Goal: Find specific page/section: Find specific page/section

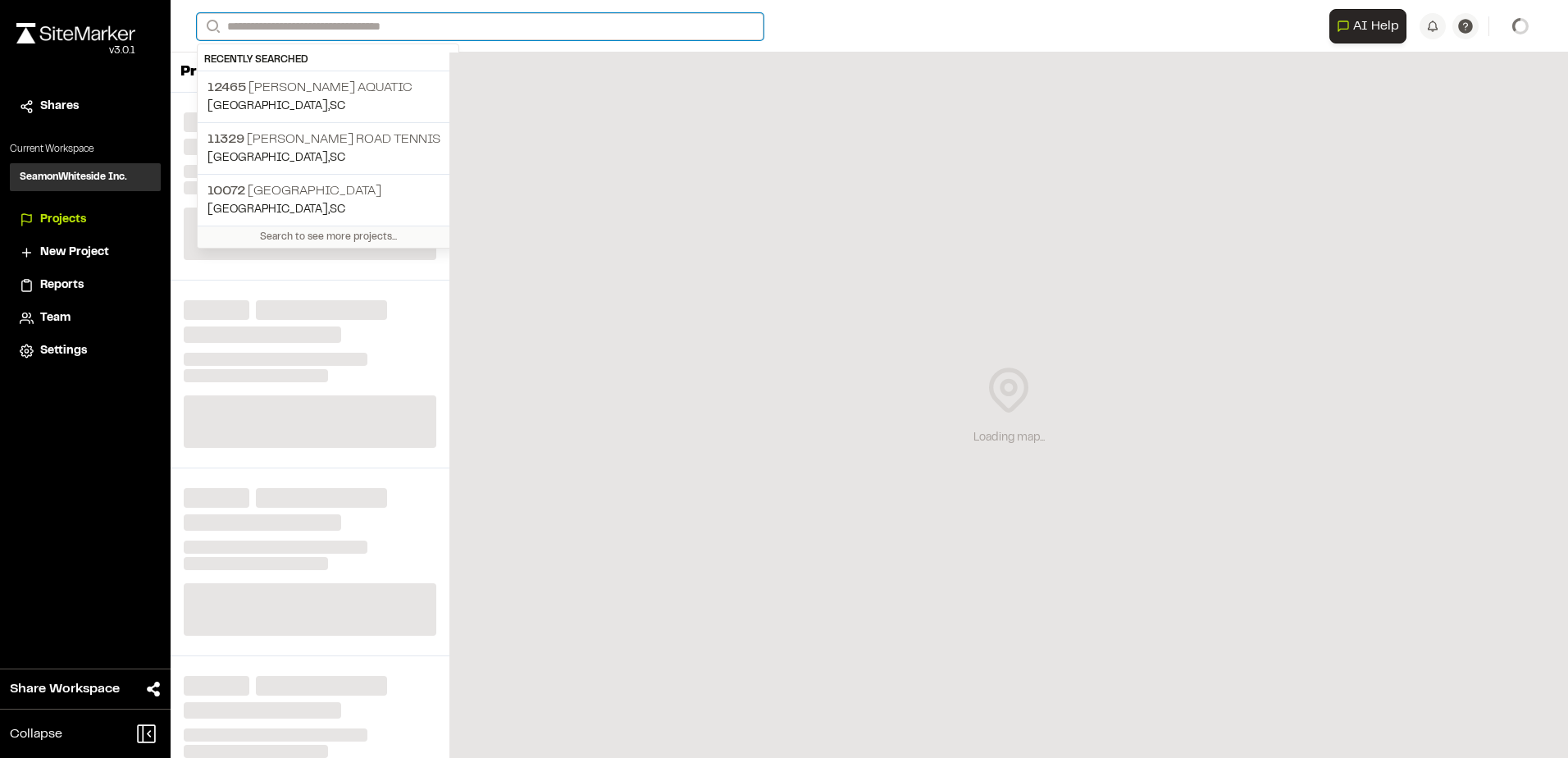
click at [344, 26] on input "Search" at bounding box center [480, 26] width 567 height 27
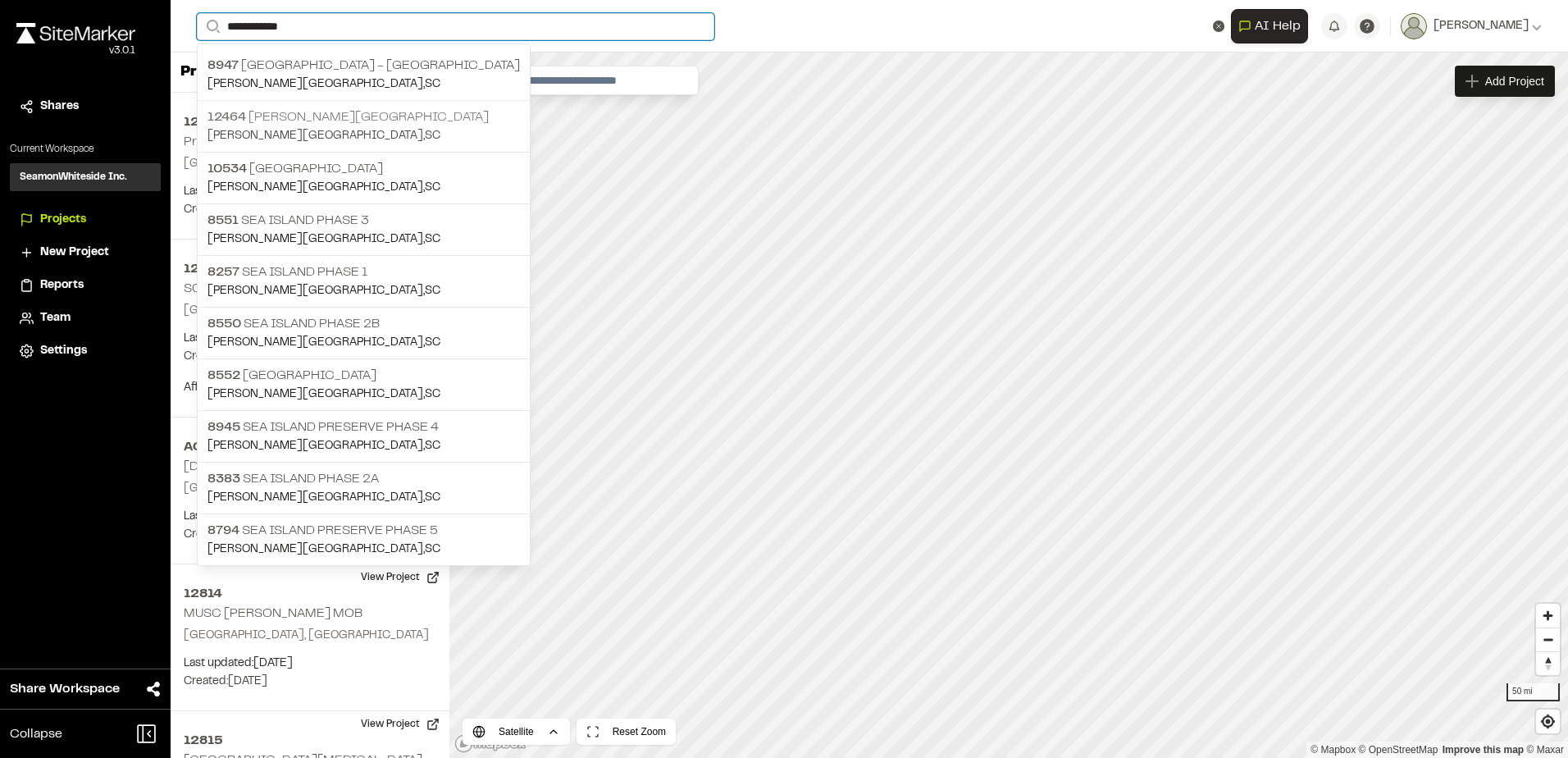
type input "**********"
click at [322, 117] on p "12464 [PERSON_NAME][GEOGRAPHIC_DATA]" at bounding box center [363, 117] width 312 height 20
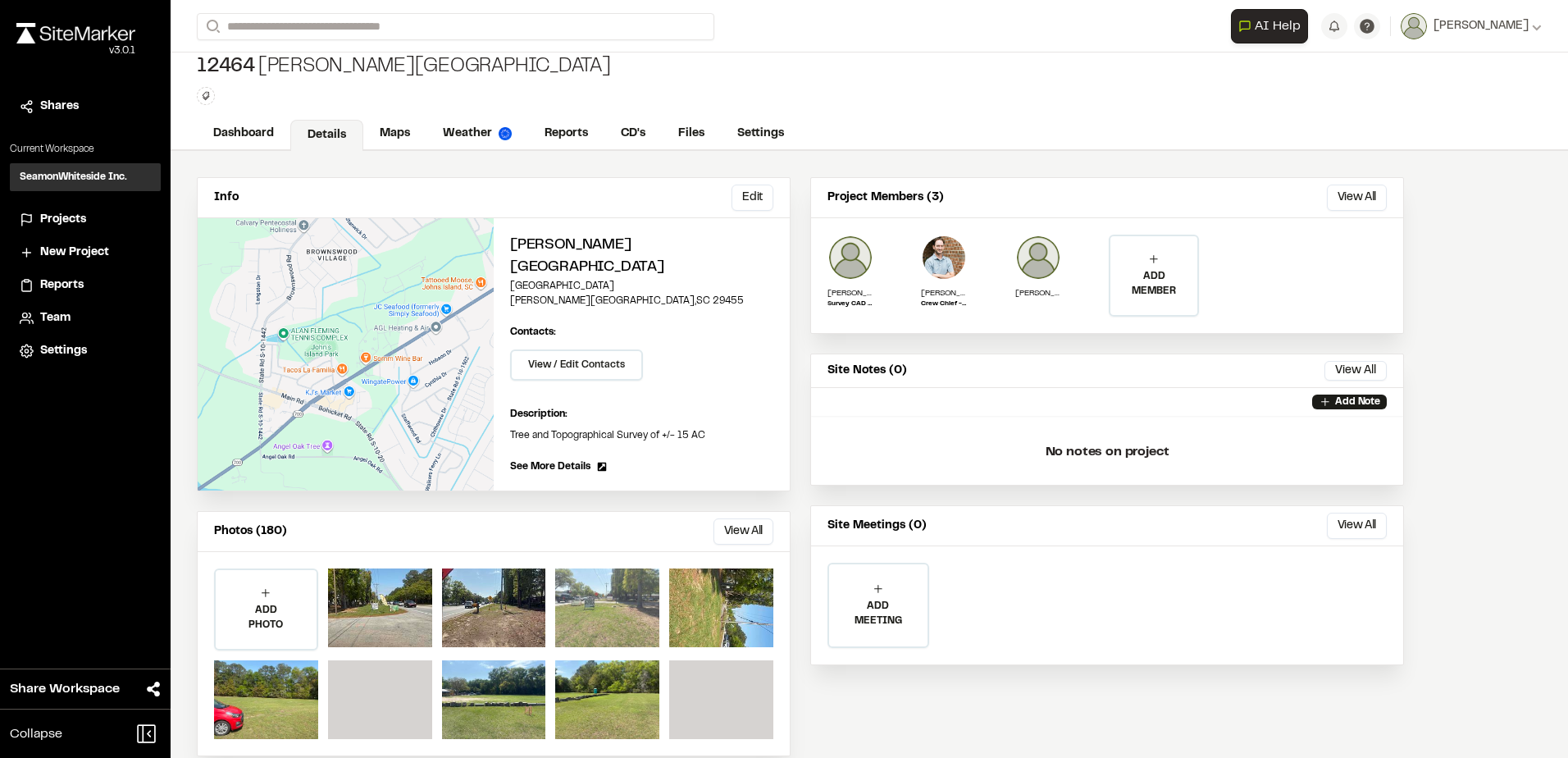
scroll to position [14, 0]
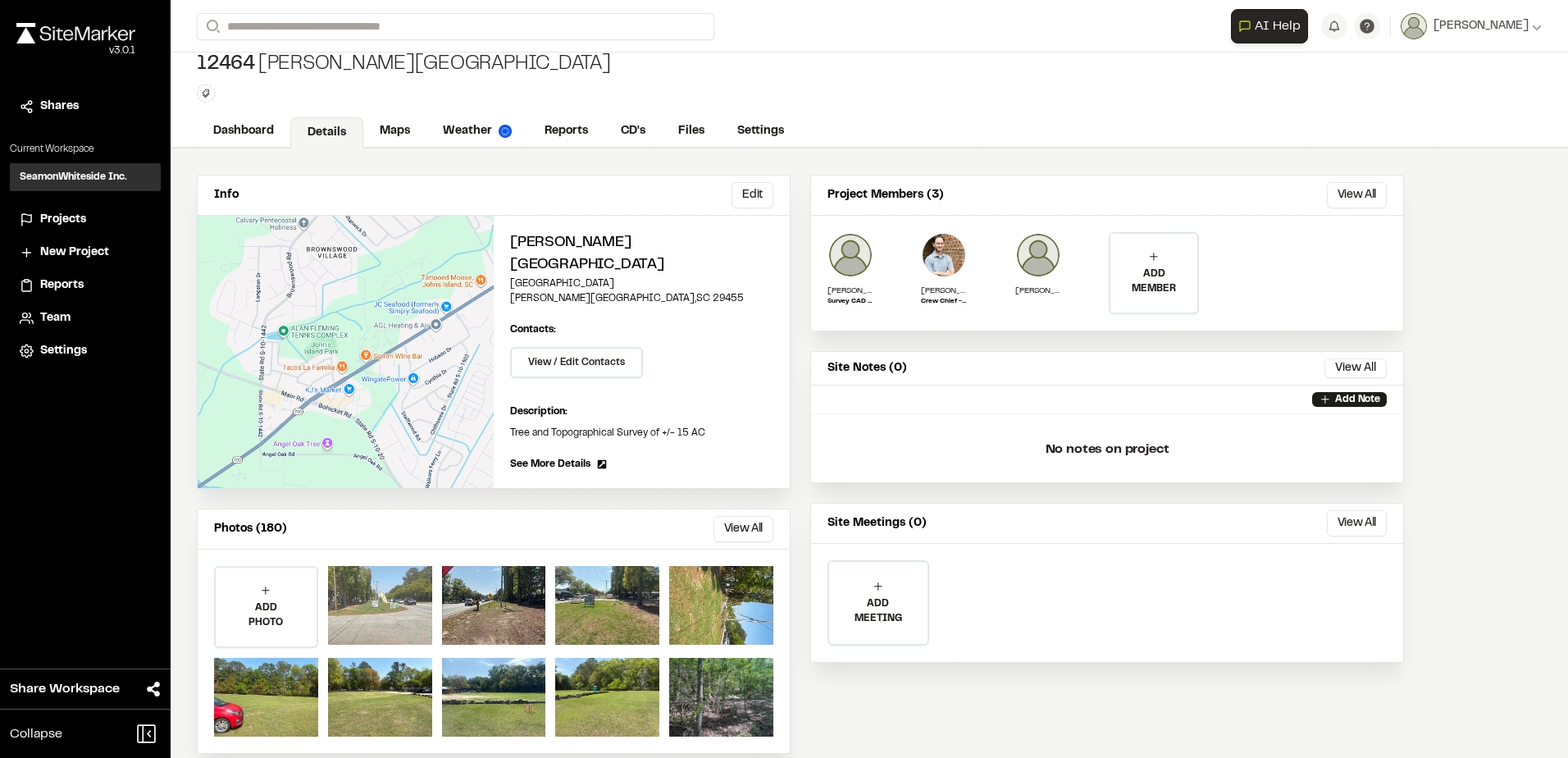
click at [393, 585] on div at bounding box center [380, 606] width 104 height 78
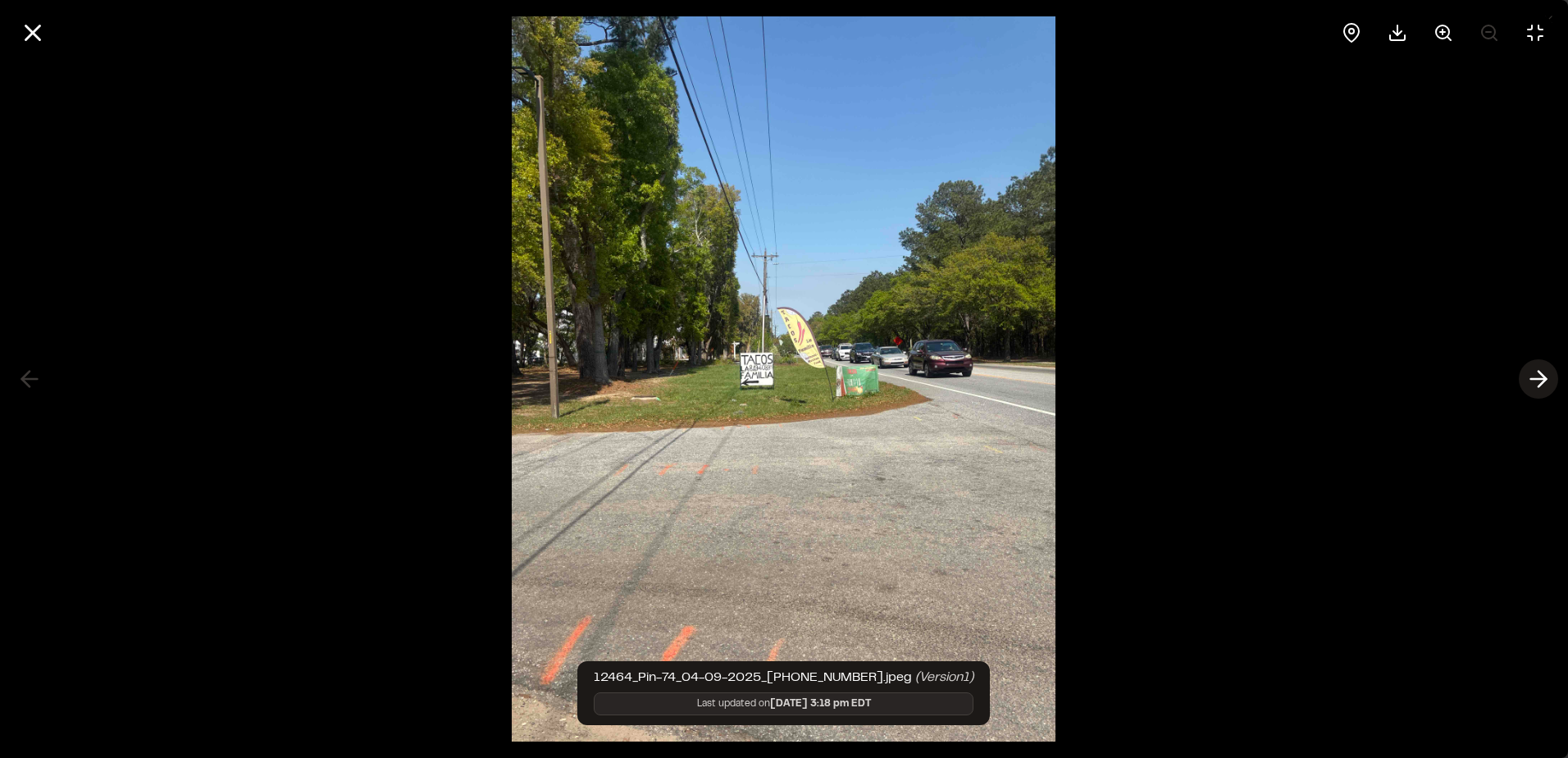
click at [1533, 375] on icon at bounding box center [1538, 379] width 26 height 28
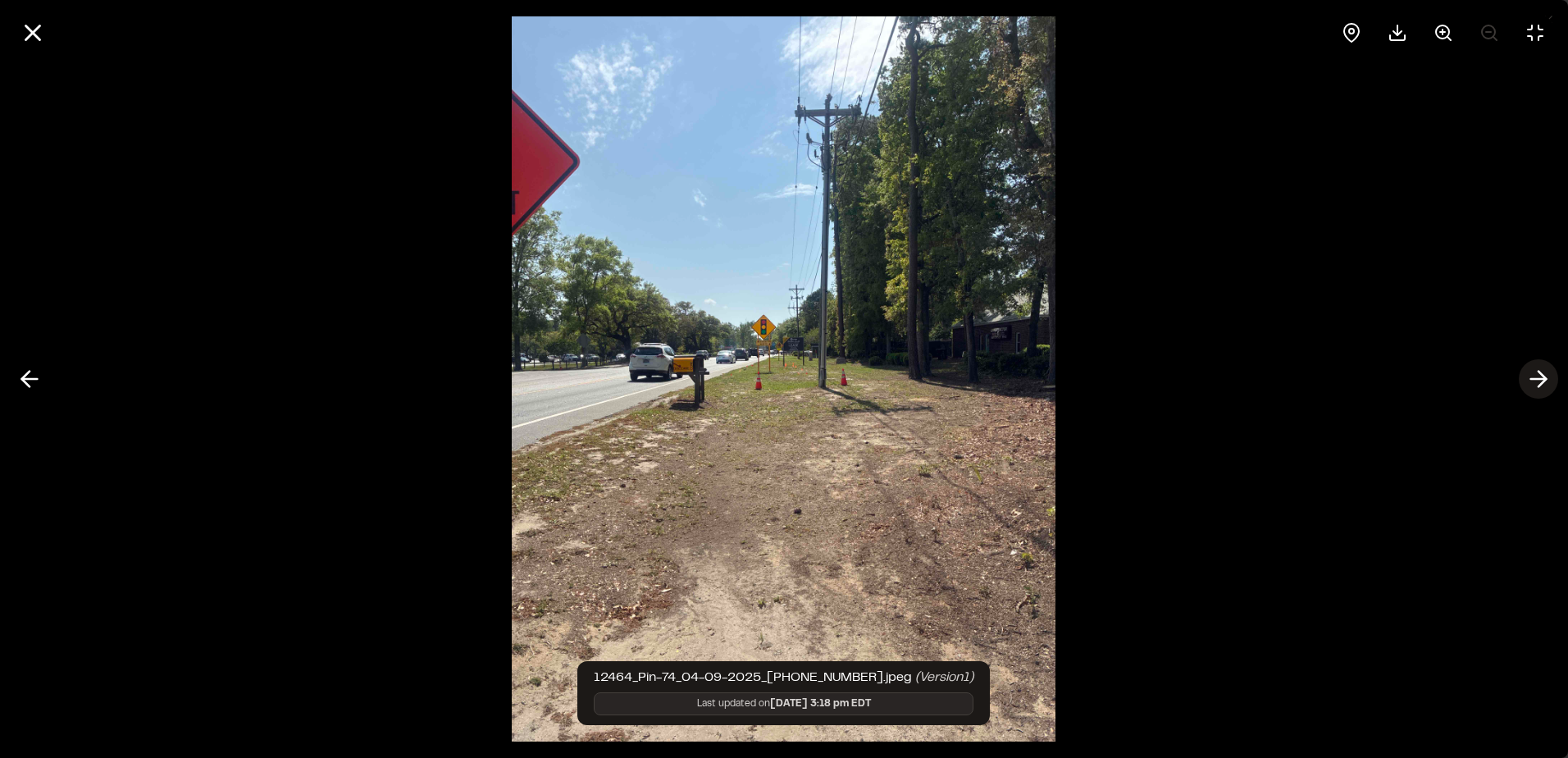
click at [1533, 375] on icon at bounding box center [1538, 379] width 26 height 28
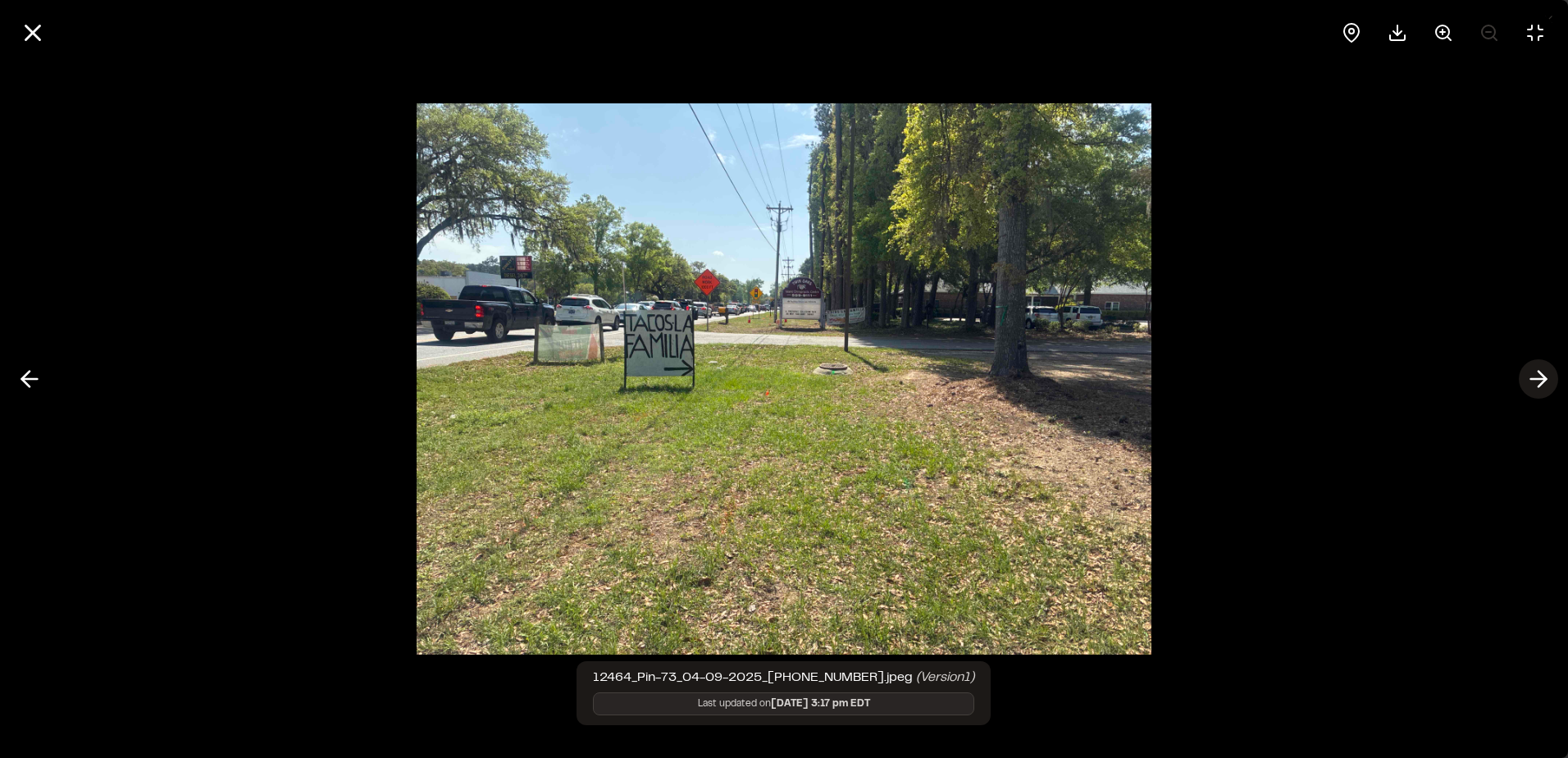
click at [1533, 375] on icon at bounding box center [1538, 379] width 26 height 28
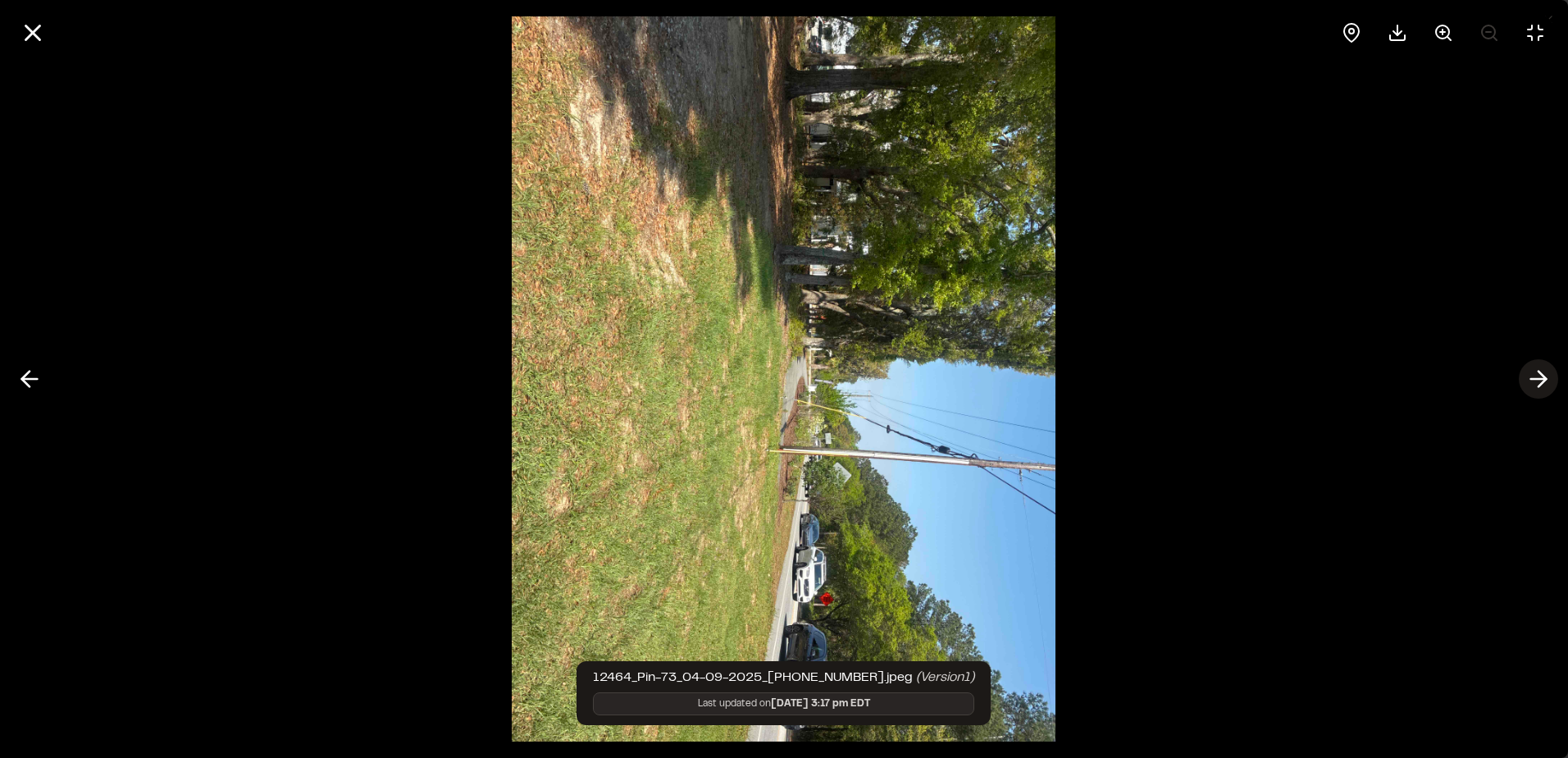
click at [1533, 375] on icon at bounding box center [1538, 379] width 26 height 28
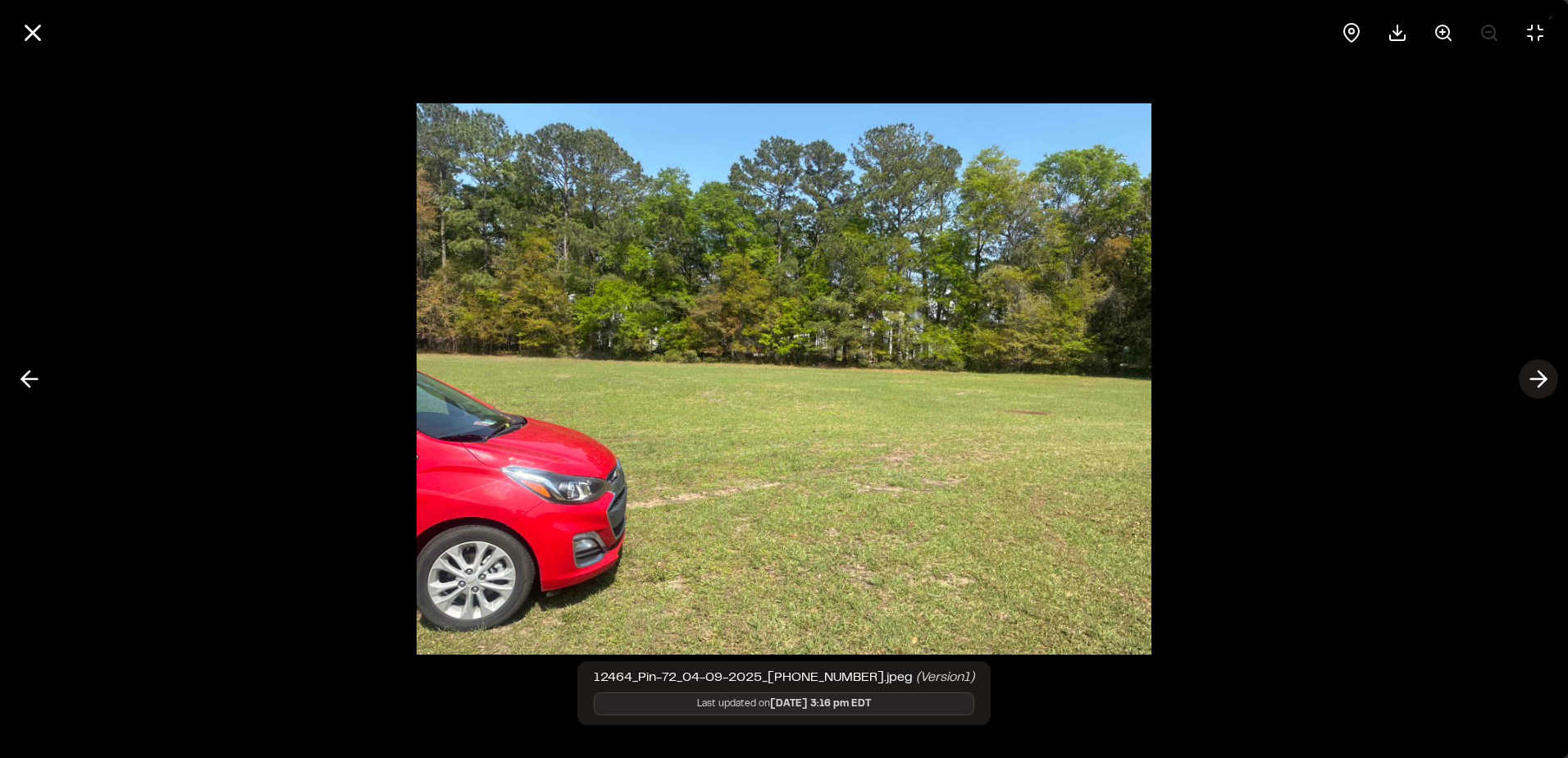
click at [1533, 374] on icon at bounding box center [1538, 379] width 26 height 28
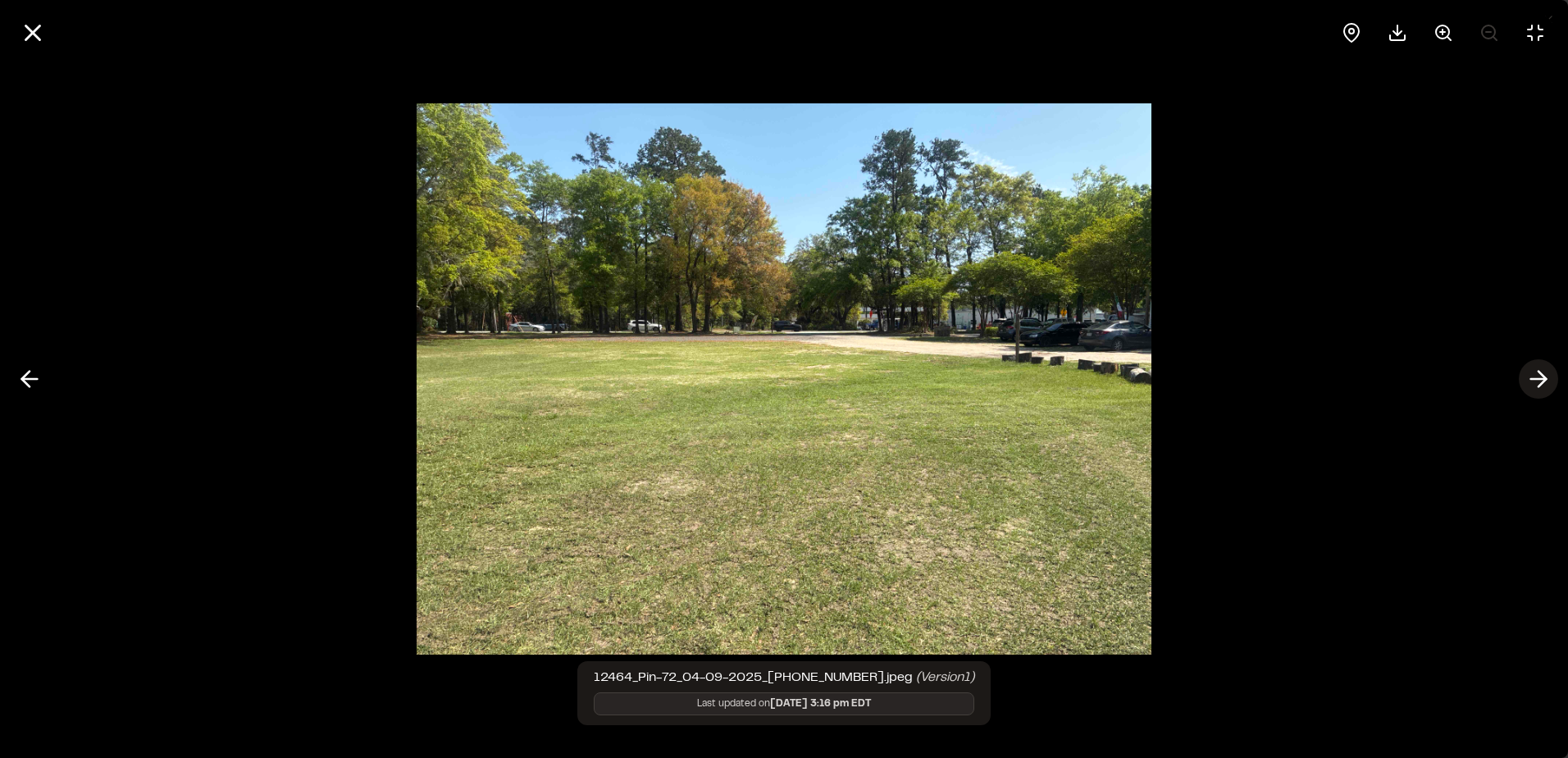
click at [1533, 374] on icon at bounding box center [1538, 379] width 26 height 28
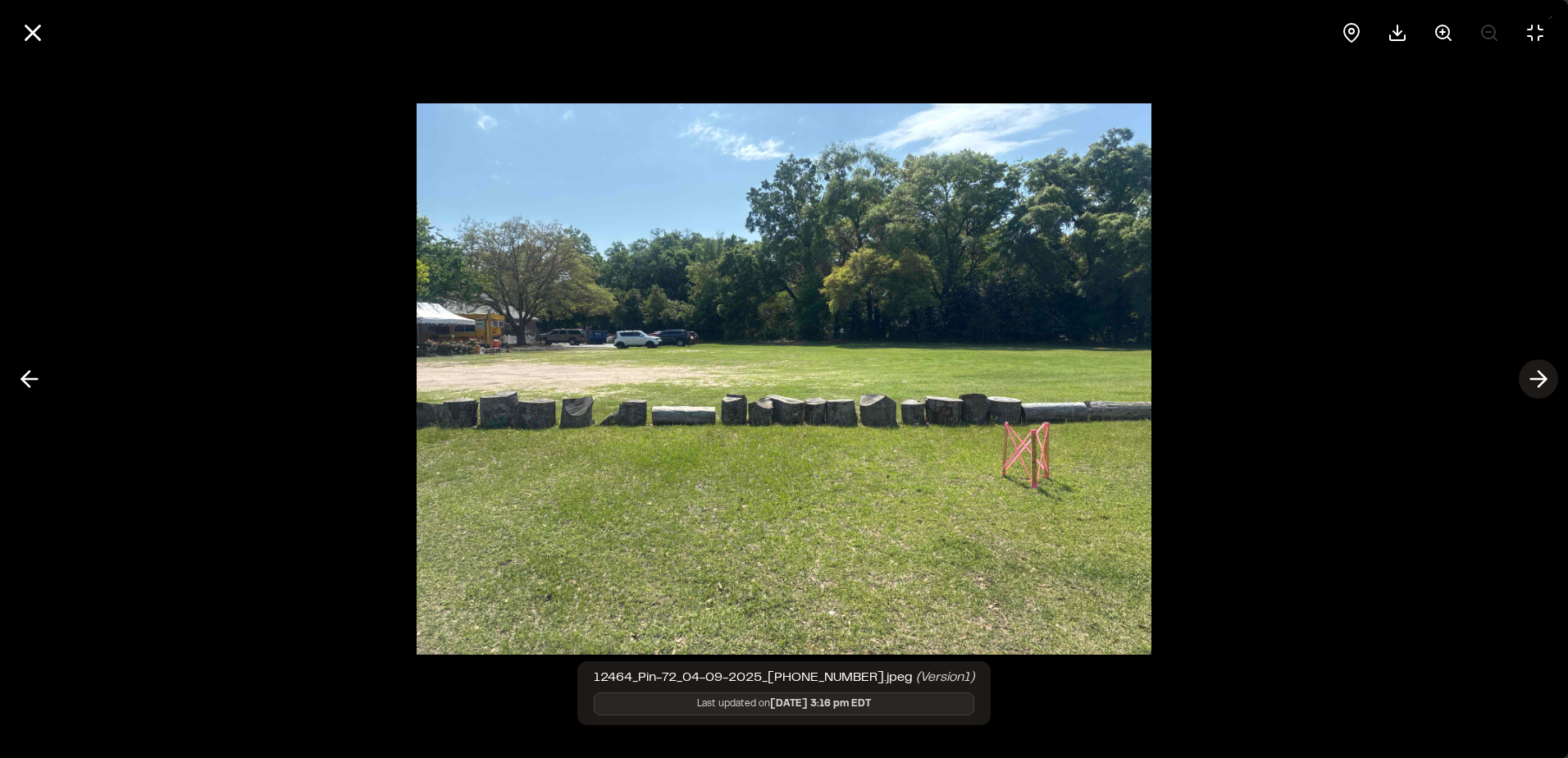
click at [1533, 374] on icon at bounding box center [1538, 379] width 26 height 28
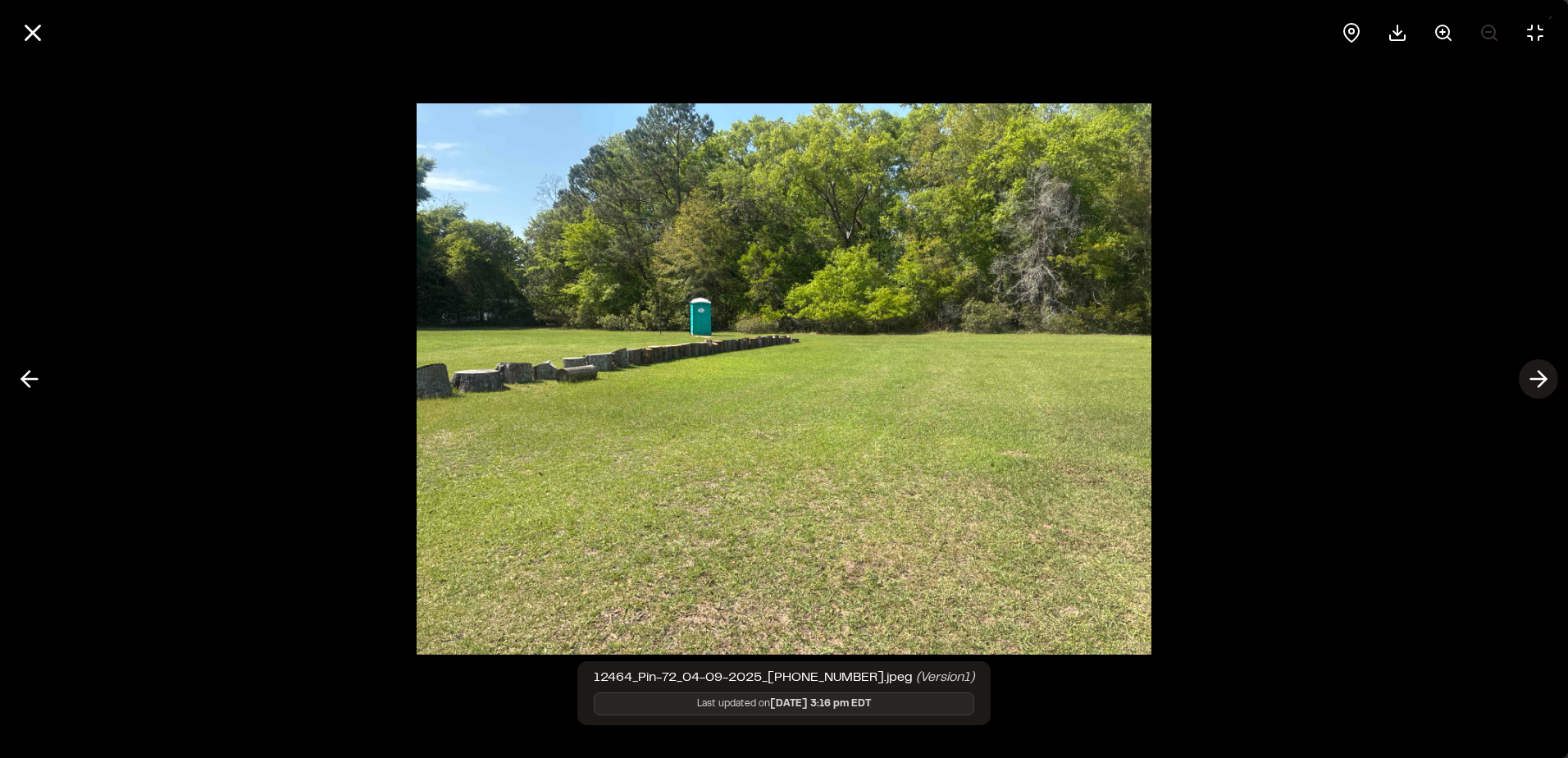
click at [1533, 374] on icon at bounding box center [1538, 379] width 26 height 28
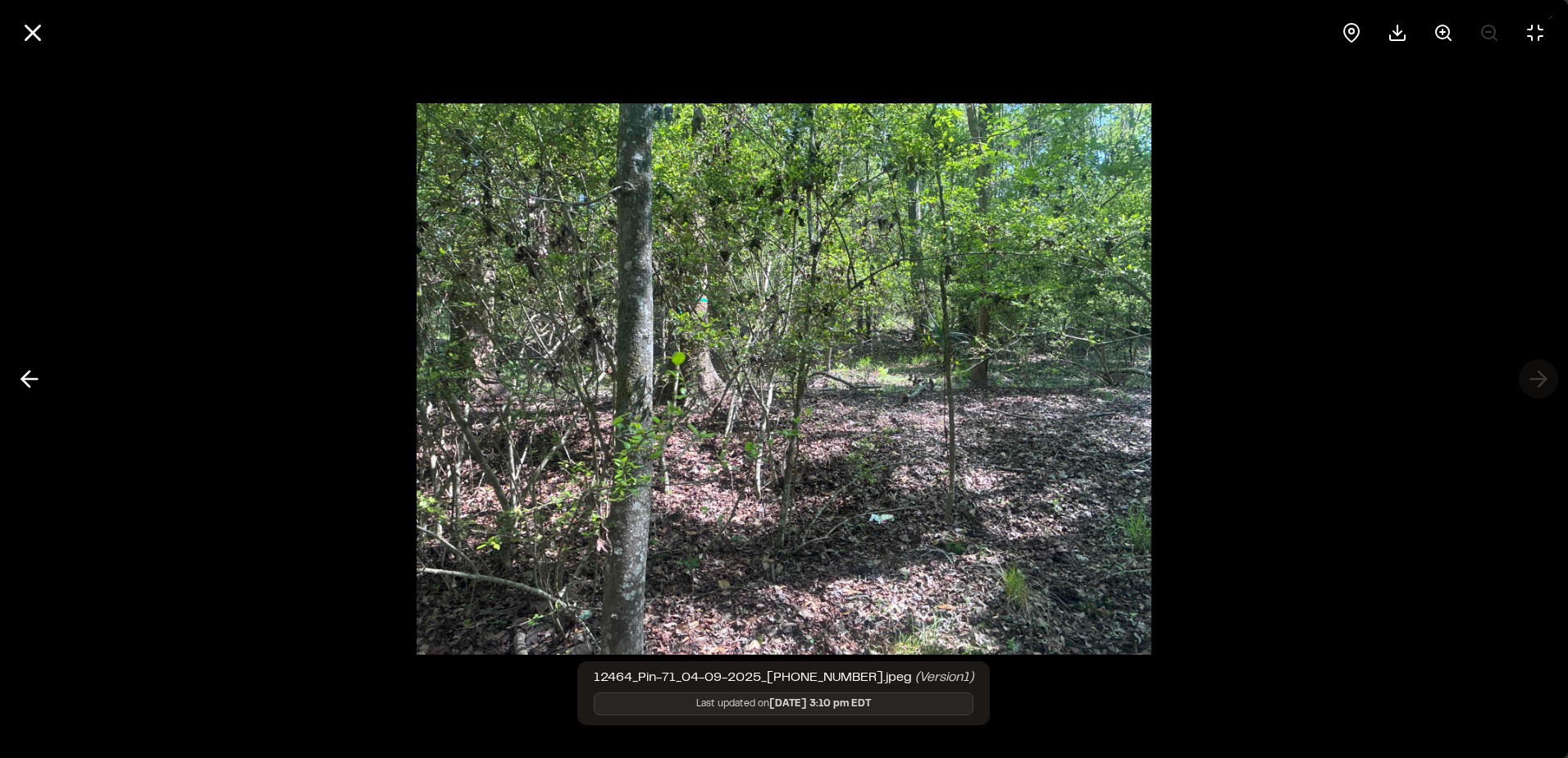
click at [1533, 374] on div at bounding box center [784, 379] width 1568 height 758
click at [34, 33] on line at bounding box center [33, 33] width 14 height 14
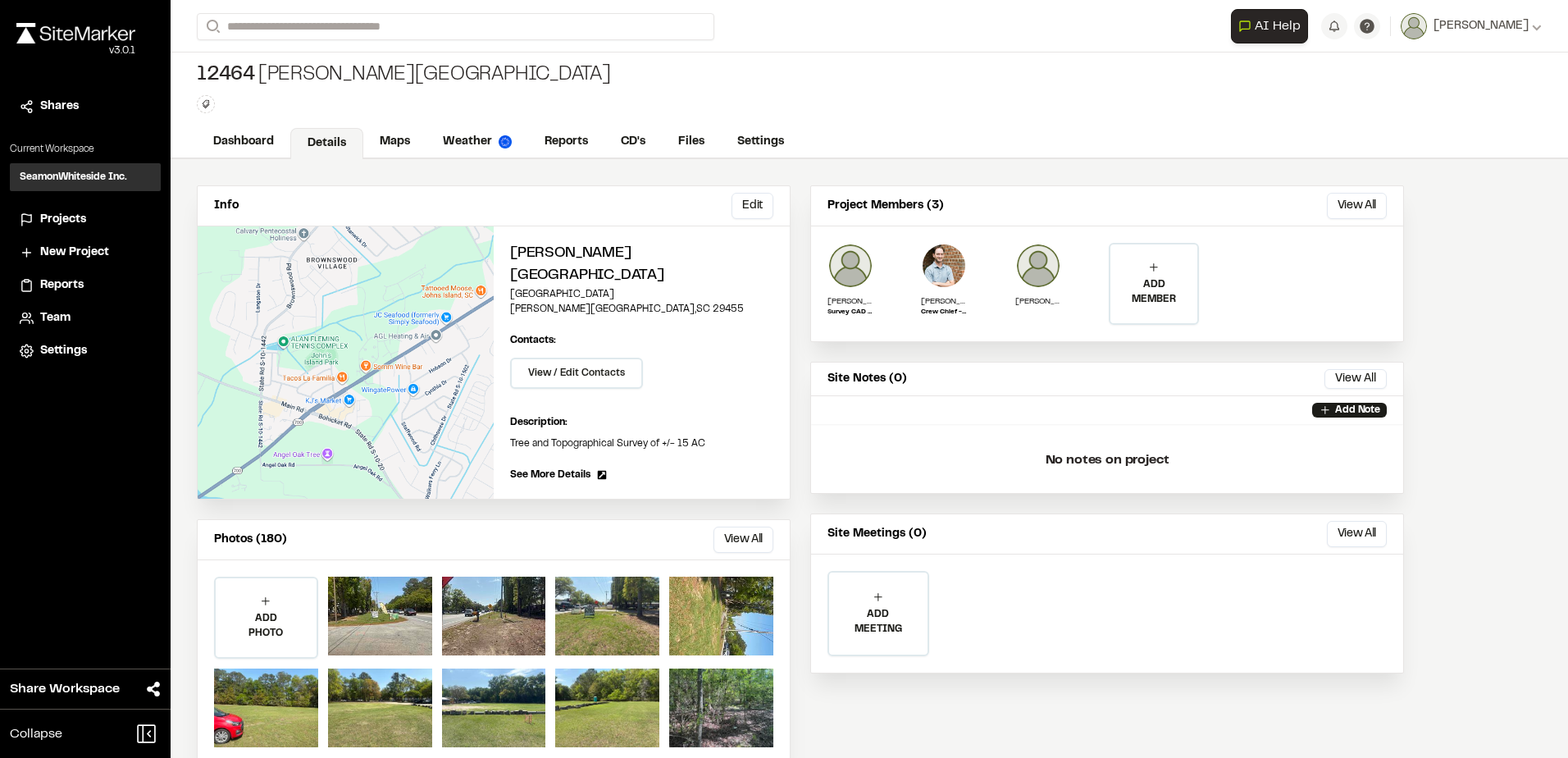
scroll to position [0, 0]
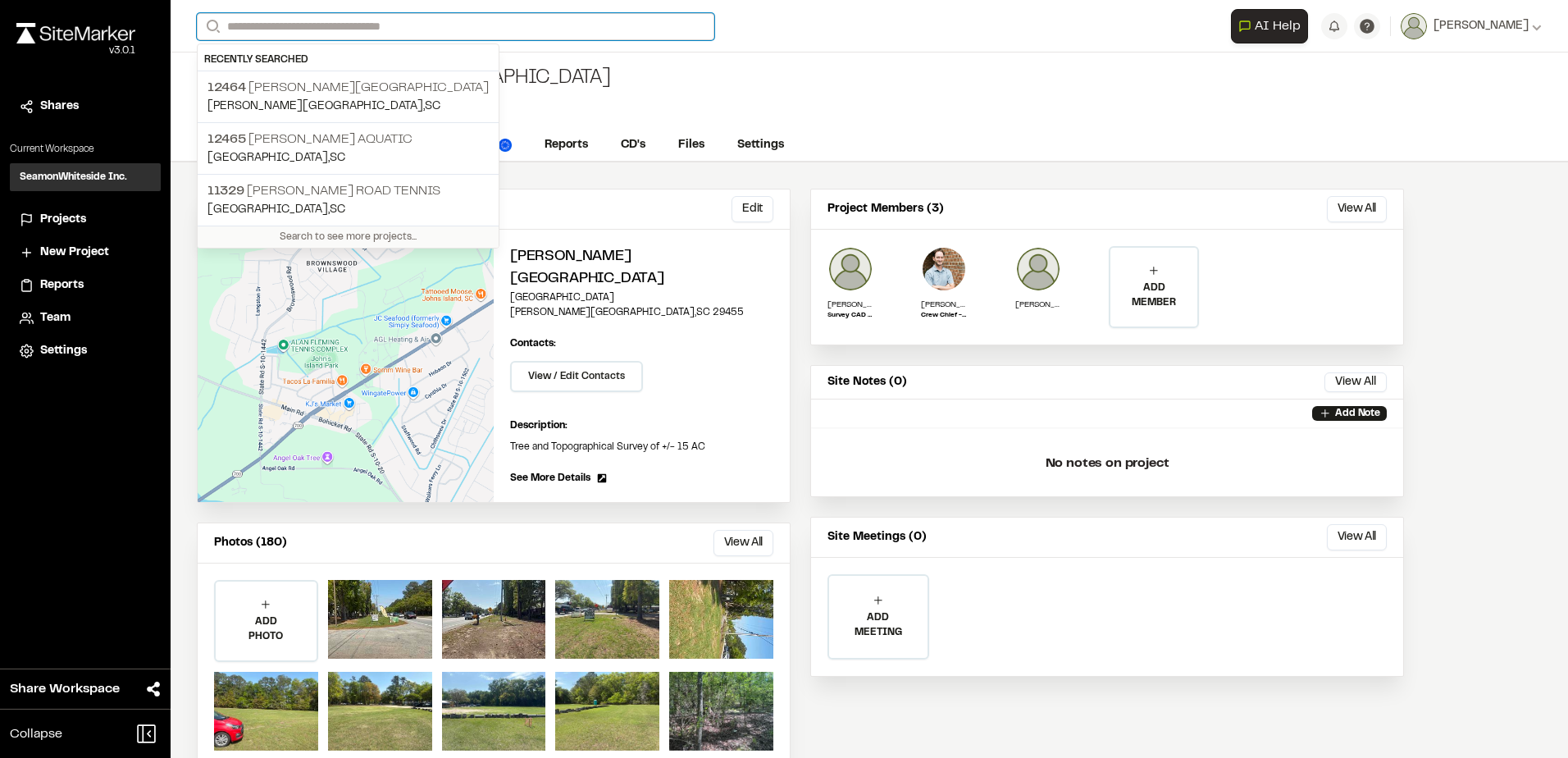
click at [303, 20] on input "Search" at bounding box center [455, 26] width 518 height 27
